Goal: Task Accomplishment & Management: Manage account settings

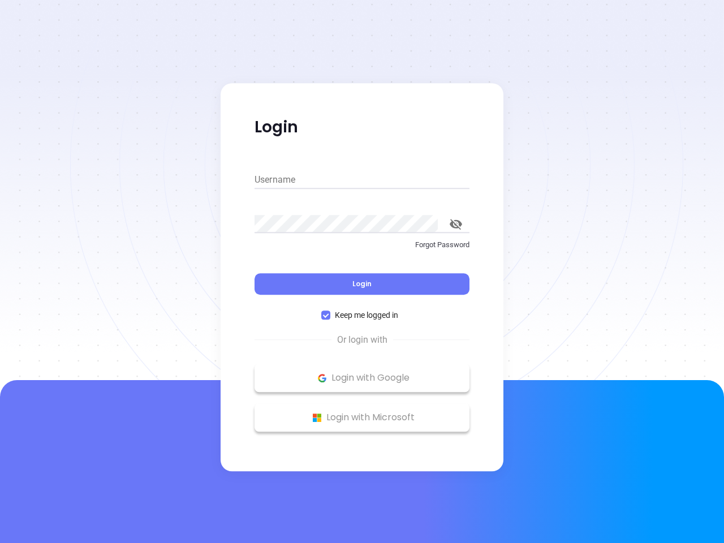
click at [362, 272] on div "Login" at bounding box center [362, 277] width 215 height 35
click at [362, 180] on input "Username" at bounding box center [362, 180] width 215 height 18
click at [456, 224] on icon "toggle password visibility" at bounding box center [456, 224] width 12 height 11
click at [362, 284] on span "Login" at bounding box center [361, 284] width 19 height 10
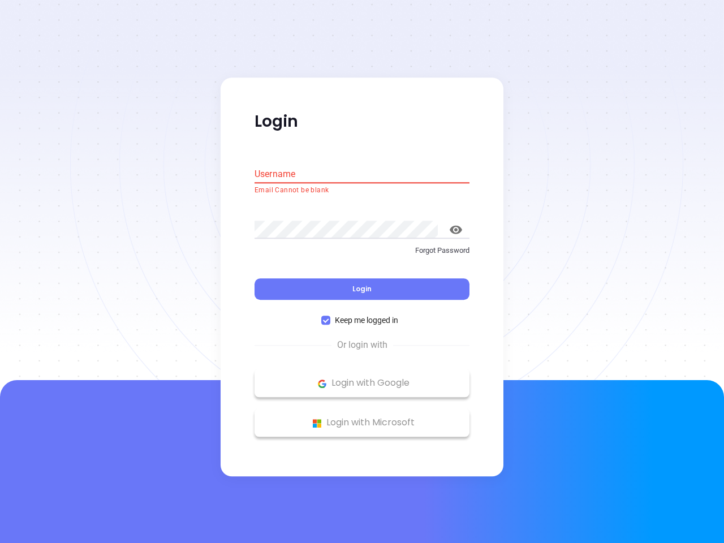
click at [362, 315] on span "Keep me logged in" at bounding box center [366, 321] width 72 height 12
click at [330, 316] on input "Keep me logged in" at bounding box center [325, 320] width 9 height 9
checkbox input "false"
click at [362, 378] on p "Login with Google" at bounding box center [362, 383] width 204 height 17
click at [362, 418] on p "Login with Microsoft" at bounding box center [362, 423] width 204 height 17
